Goal: Task Accomplishment & Management: Complete application form

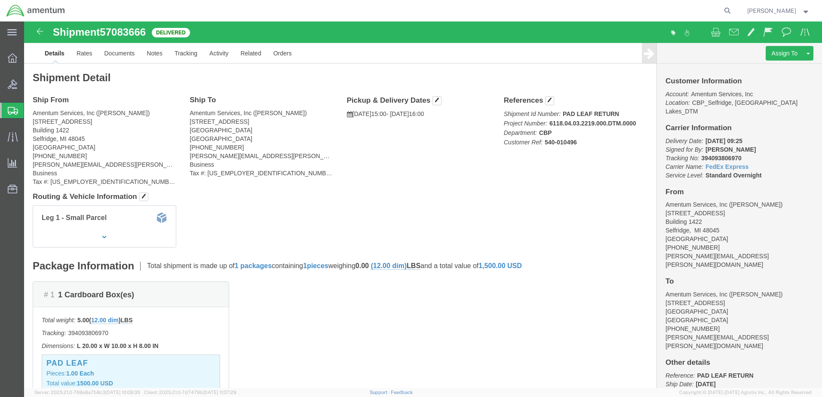
click at [0, 0] on span "Create Shipment" at bounding box center [0, 0] width 0 height 0
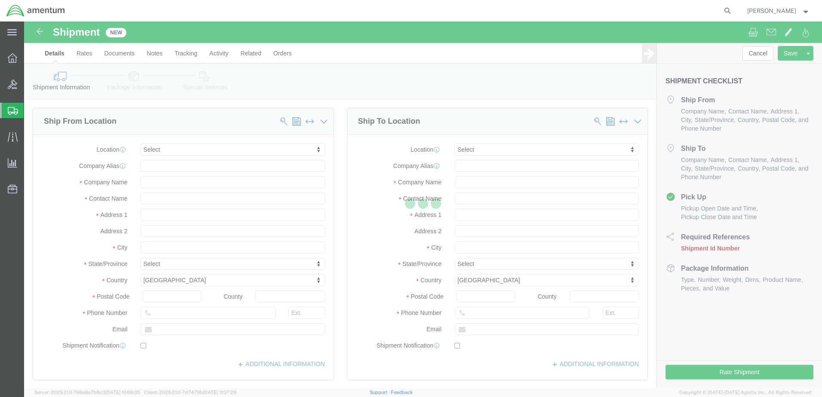
select select
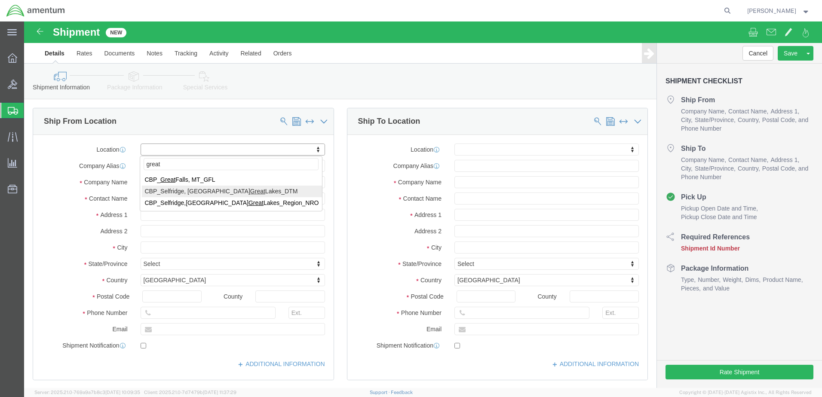
type input "great"
select select "49921"
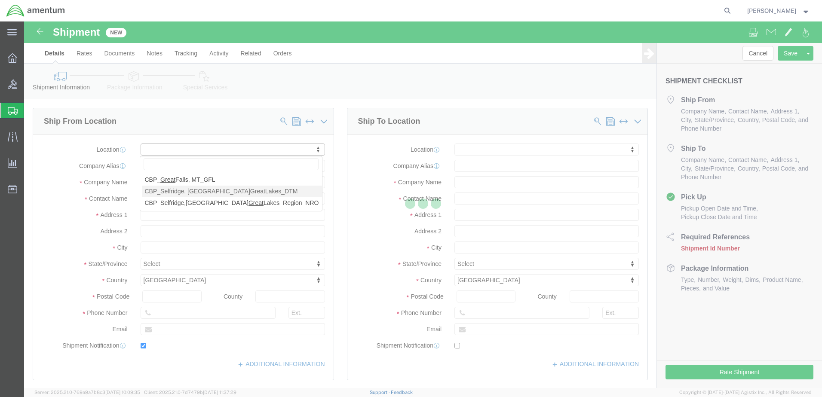
type input "[STREET_ADDRESS]"
type input "Building 1422"
type input "48045"
type input "[PHONE_NUMBER]"
type input "[PERSON_NAME][EMAIL_ADDRESS][PERSON_NAME][DOMAIN_NAME]"
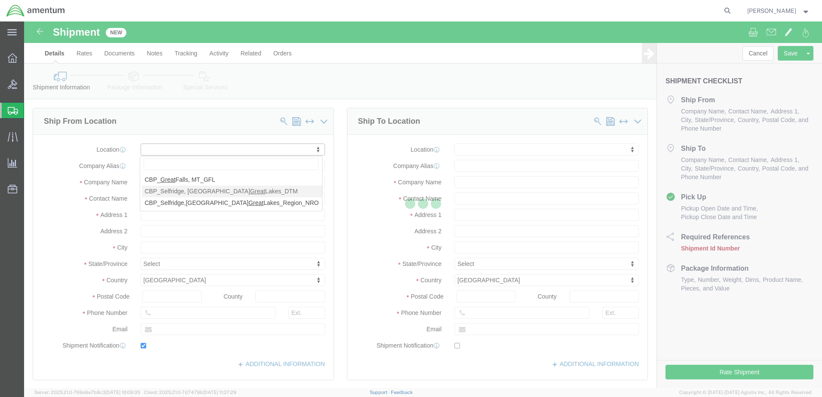
checkbox input "true"
type input "Amentum Services, Inc"
type input "[PERSON_NAME]"
type input "Selfridge"
select select "MI"
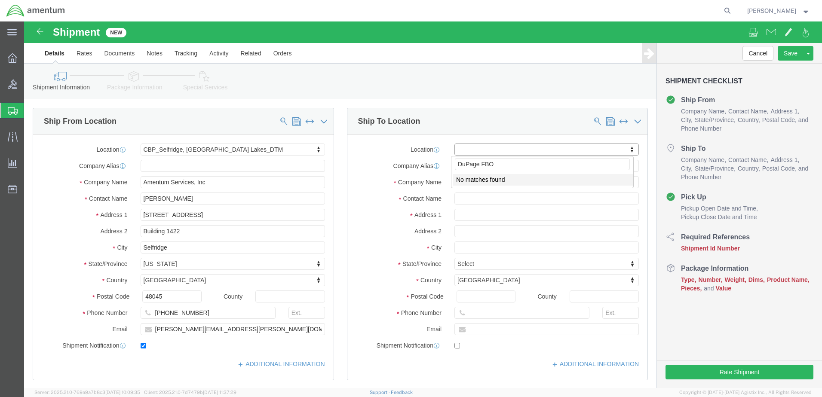
type input "DuPage FBO"
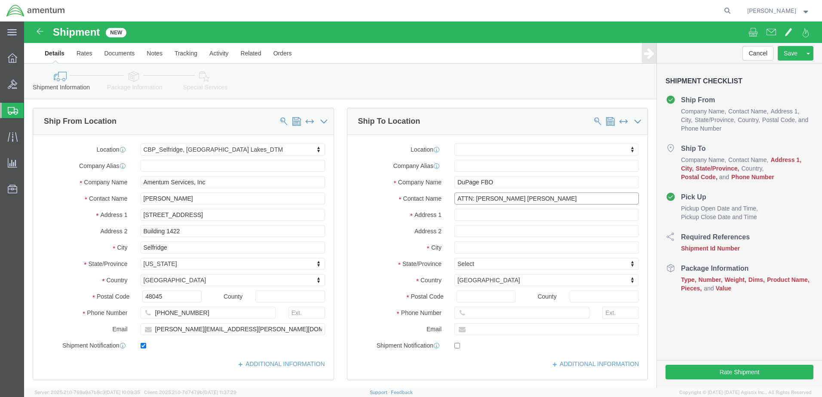
type input "ATTN: [PERSON_NAME] [PERSON_NAME]"
type input "[STREET_ADDRESS]"
select select
type input "DuPage FBO"
type input "West Chigago"
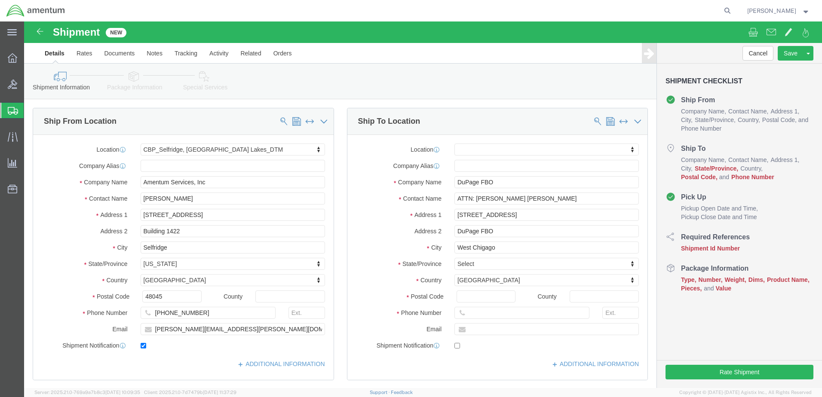
select select
type input "I"
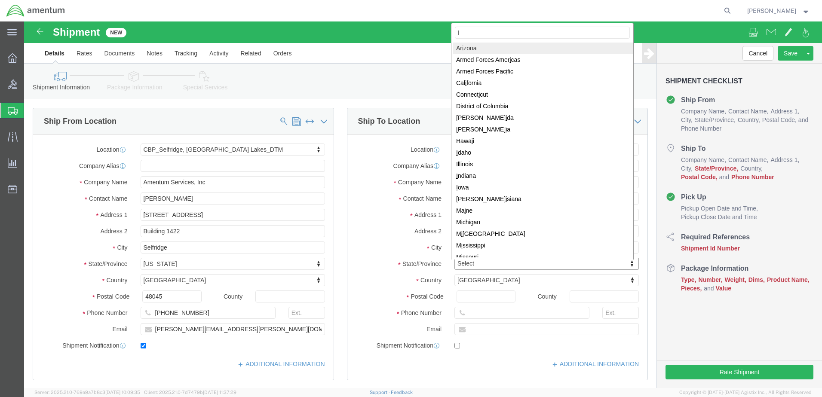
type input "IL"
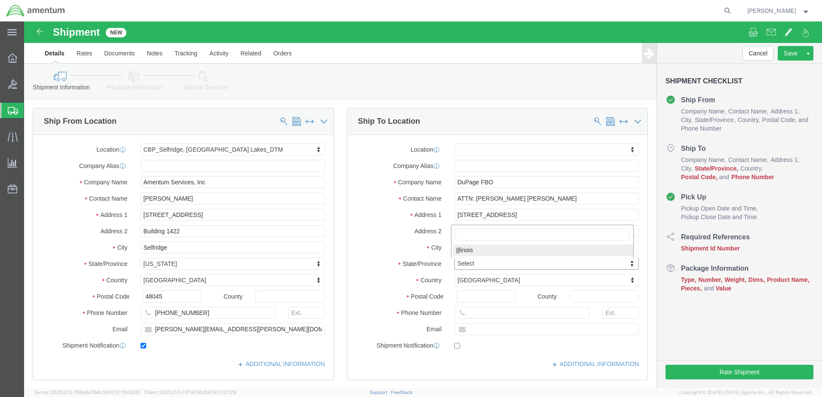
select select
select select "IL"
click input "Postal Code"
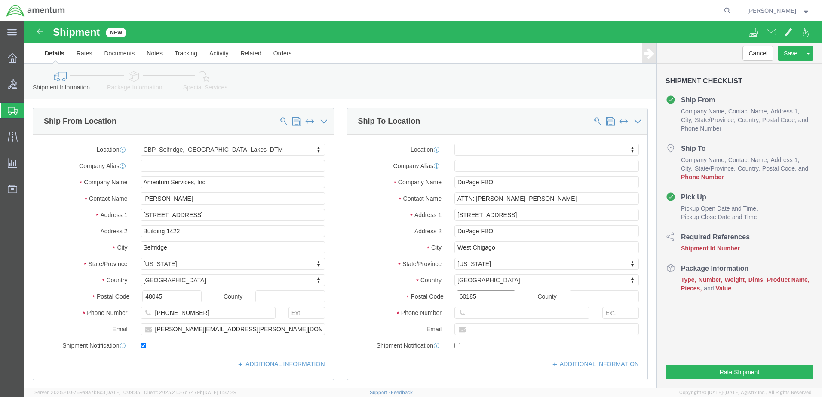
type input "60185"
select select
click div
click input "text"
type input "[PHONE_NUMBER]"
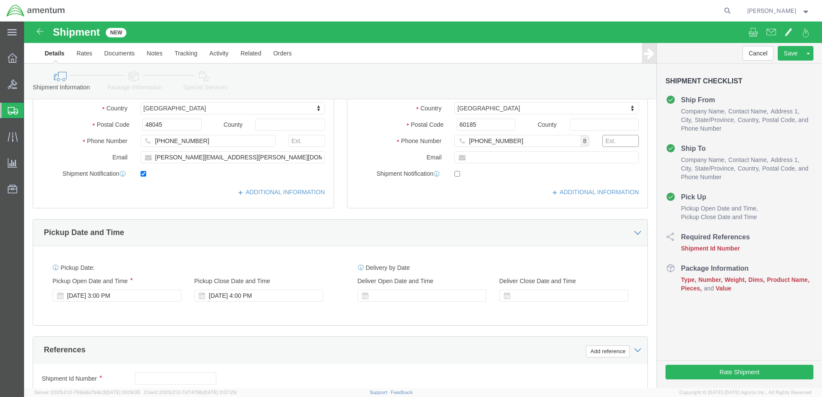
scroll to position [301, 0]
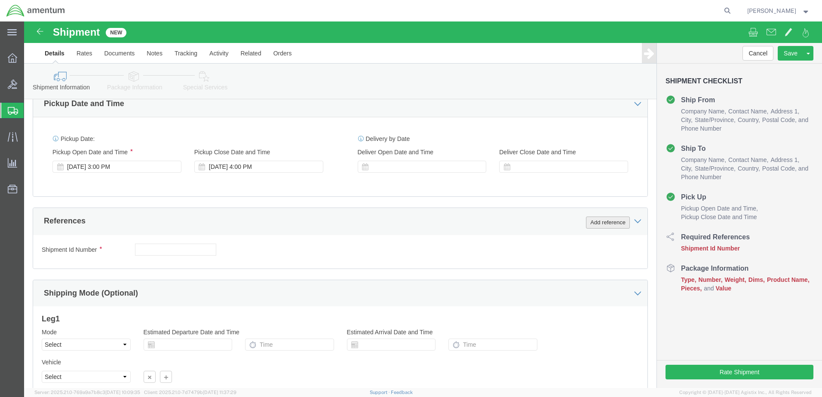
click button "Add reference"
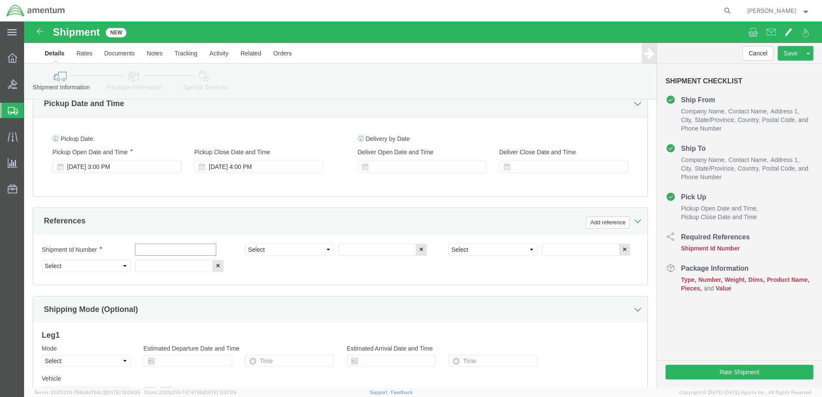
click input "text"
type input "ATTN: [PERSON_NAME] 72761"
click select "Select Account Type Activity ID Airline Appointment Number ASN Batch Request # …"
select select "DEPT"
click select "Select Account Type Activity ID Airline Appointment Number ASN Batch Request # …"
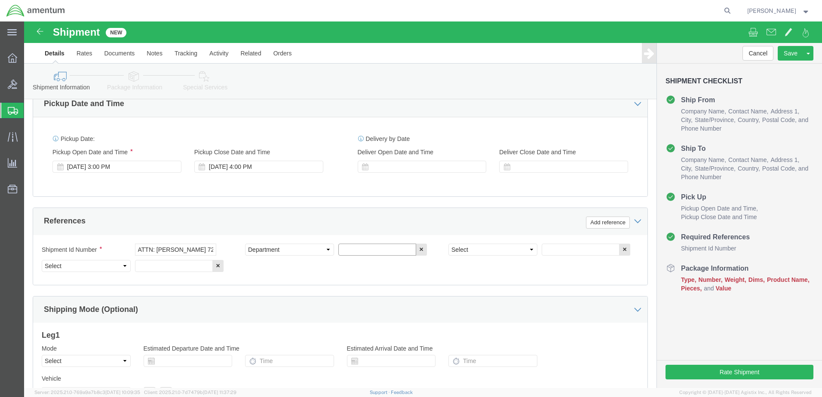
drag, startPoint x: 343, startPoint y: 227, endPoint x: 348, endPoint y: 225, distance: 4.5
click input "text"
type input "CBP"
click select "Select Account Type Activity ID Airline Appointment Number ASN Batch Request # …"
select select "CUSTREF"
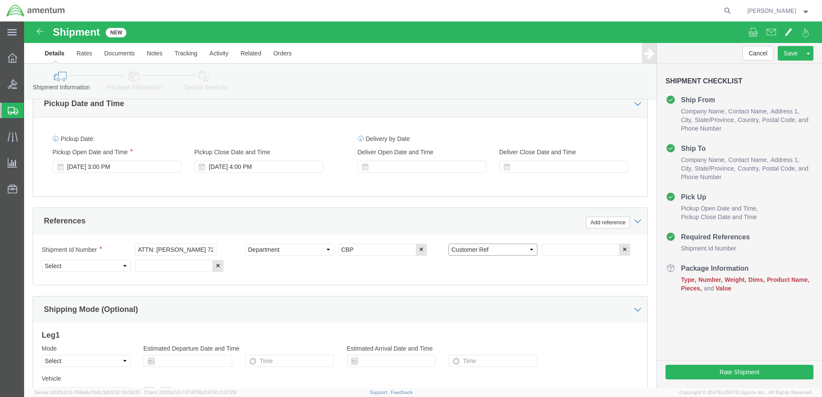
click select "Select Account Type Activity ID Airline Appointment Number ASN Batch Request # …"
click input "text"
type input "ATTN: [PERSON_NAME] 72760"
click input "ATTN: [PERSON_NAME] 72761"
type input "ATTN: [PERSON_NAME] 72760"
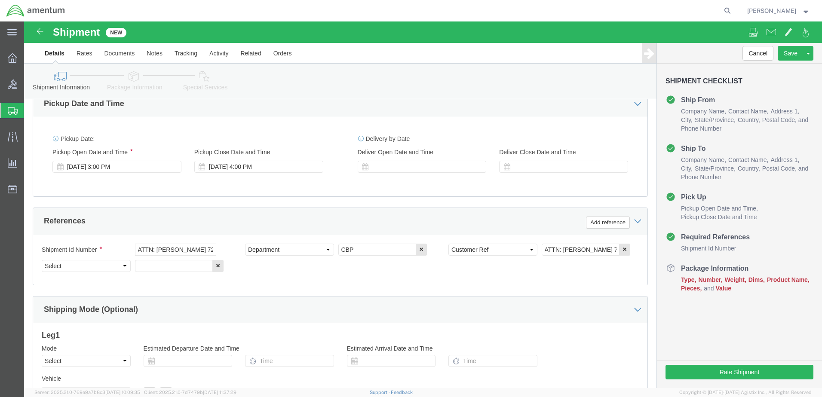
click div "Shipment Id Number ATTN: [PERSON_NAME] 72760"
click select "Select Account Type Activity ID Airline Appointment Number ASN Batch Request # …"
select select "PROJNUM"
click select "Select Account Type Activity ID Airline Appointment Number ASN Batch Request # …"
click input "text"
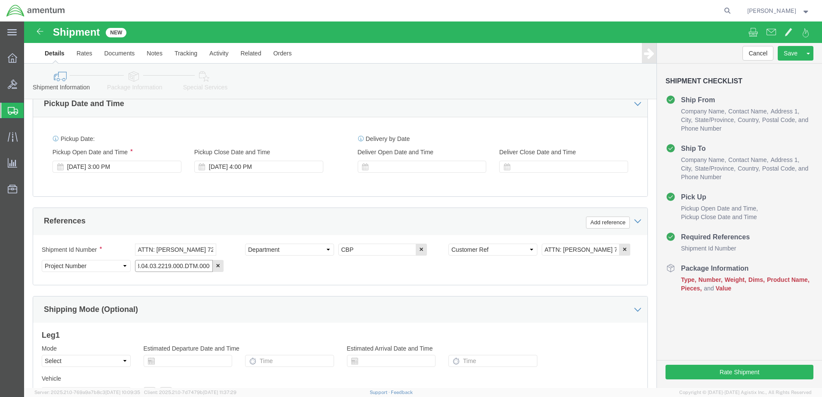
scroll to position [0, 15]
type input "6118.04.03.2219.000.DTM.0000"
click icon
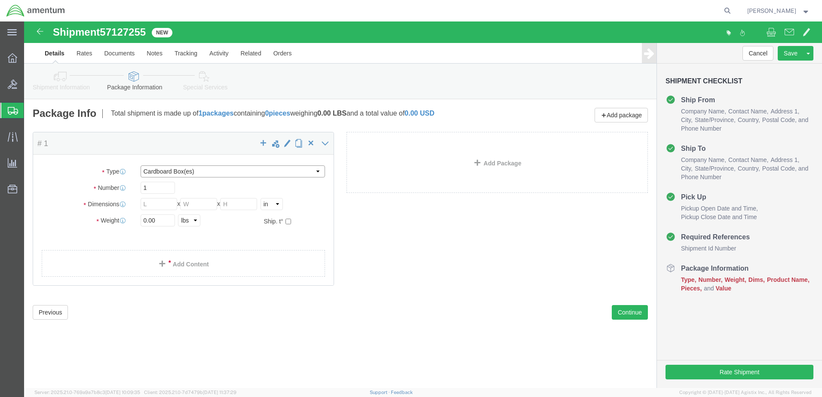
click select "Select BCK Boxes Bale(s) Basket(s) Bolt(s) Bottle(s) Buckets Bulk Bundle(s) Can…"
select select "MBX"
click select "Select BCK Boxes Bale(s) Basket(s) Bolt(s) Bottle(s) Buckets Bulk Bundle(s) Can…"
type input "13.00"
type input "11.50"
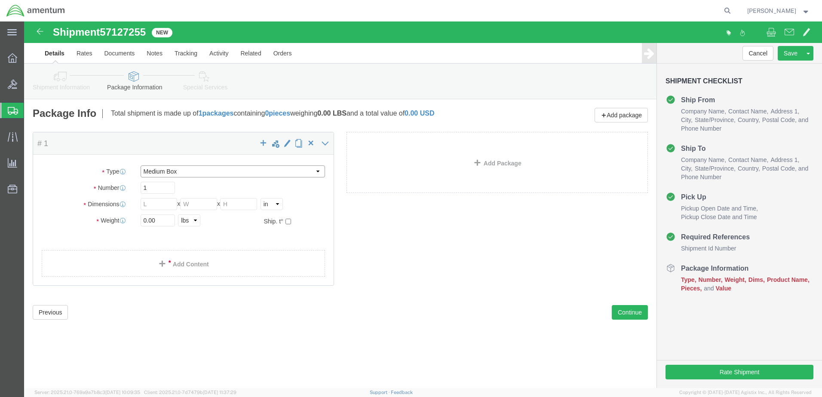
type input "2.50"
drag, startPoint x: 135, startPoint y: 196, endPoint x: 109, endPoint y: 200, distance: 26.0
click div "0.00 Select kgs lbs"
type input "1.5"
click link "Add Content"
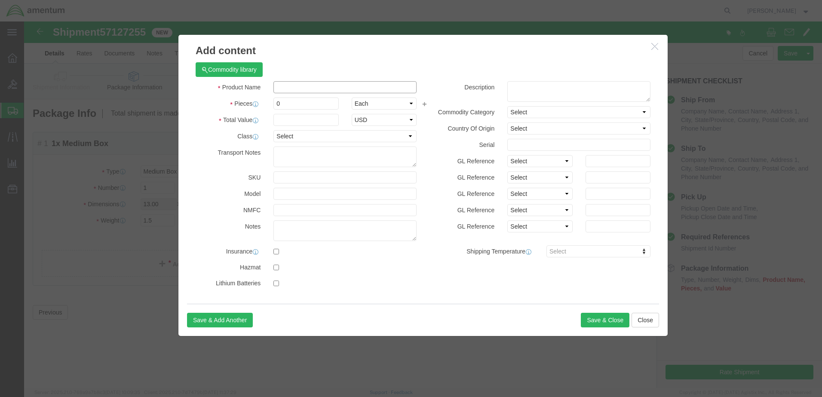
click input "text"
type input "P"
type input "Orings and Dust Cap"
type input "5"
type input "15.00"
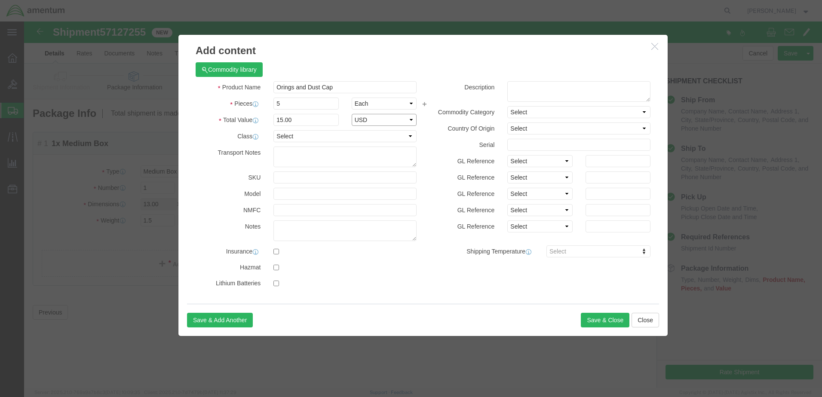
select select "USD"
click button "Save & Close"
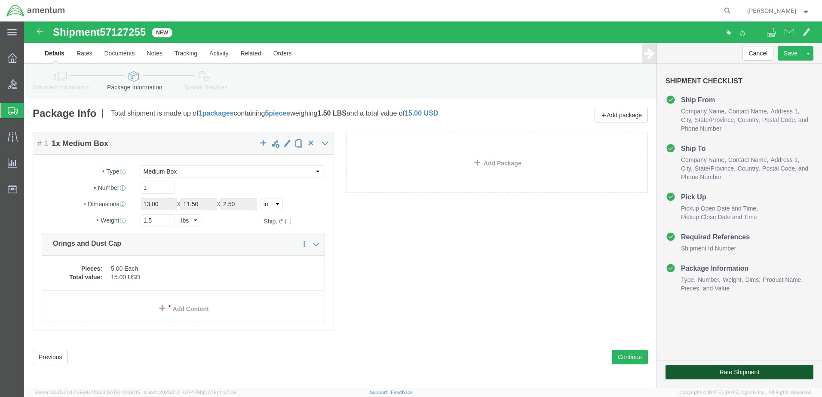
click button "Rate Shipment"
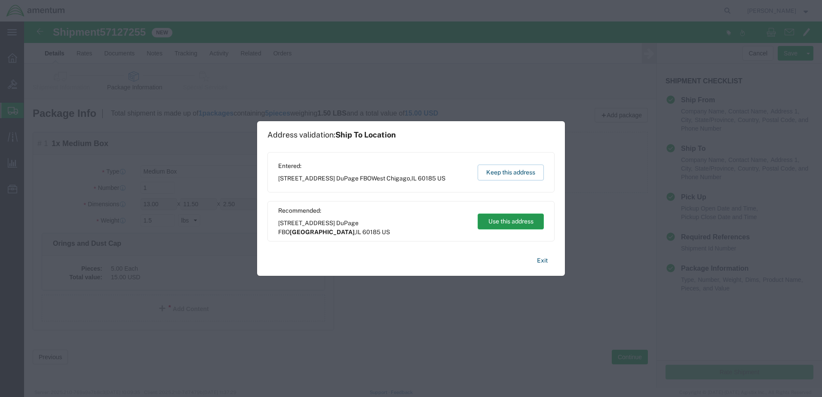
click at [491, 215] on button "Use this address" at bounding box center [511, 222] width 66 height 16
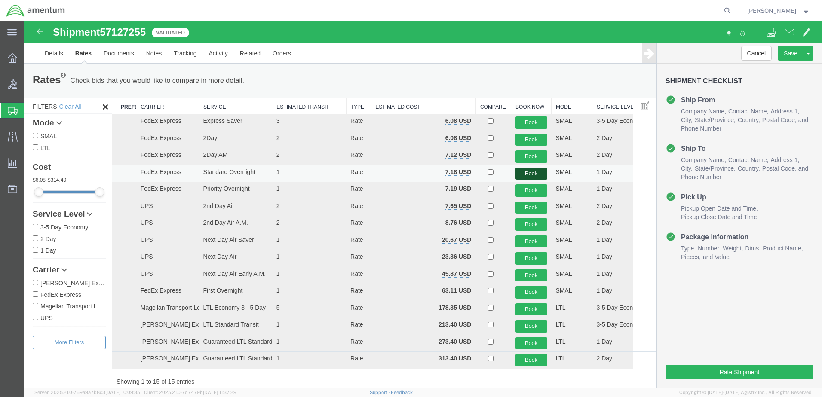
click at [517, 169] on button "Book" at bounding box center [532, 174] width 32 height 12
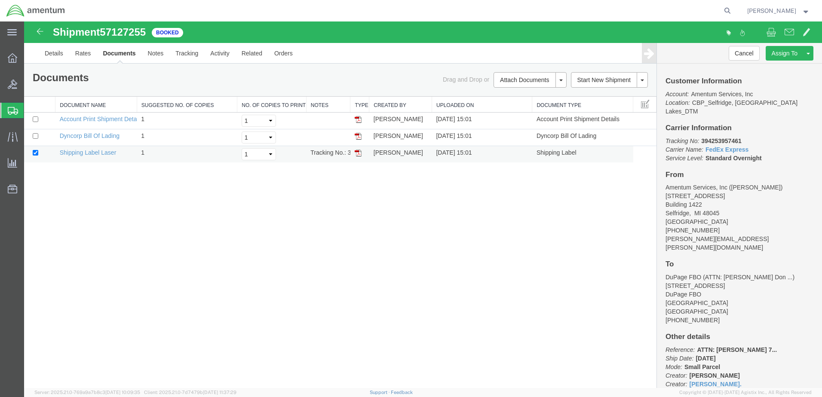
click at [359, 154] on img at bounding box center [358, 153] width 7 height 7
